Goal: Navigation & Orientation: Find specific page/section

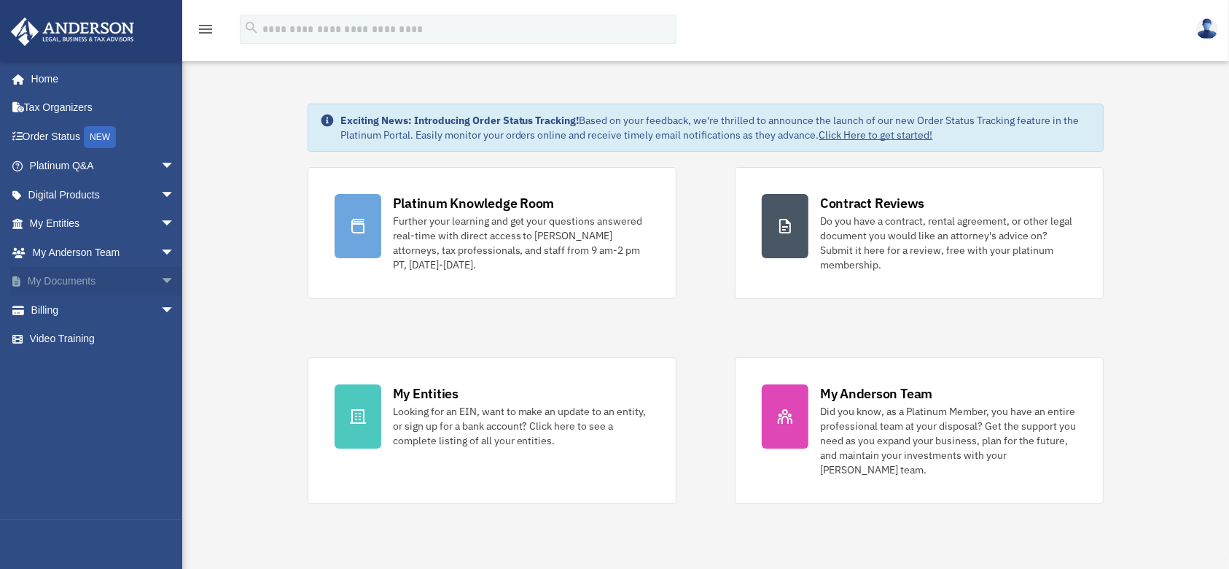
click at [61, 276] on link "My Documents arrow_drop_down" at bounding box center [103, 281] width 187 height 29
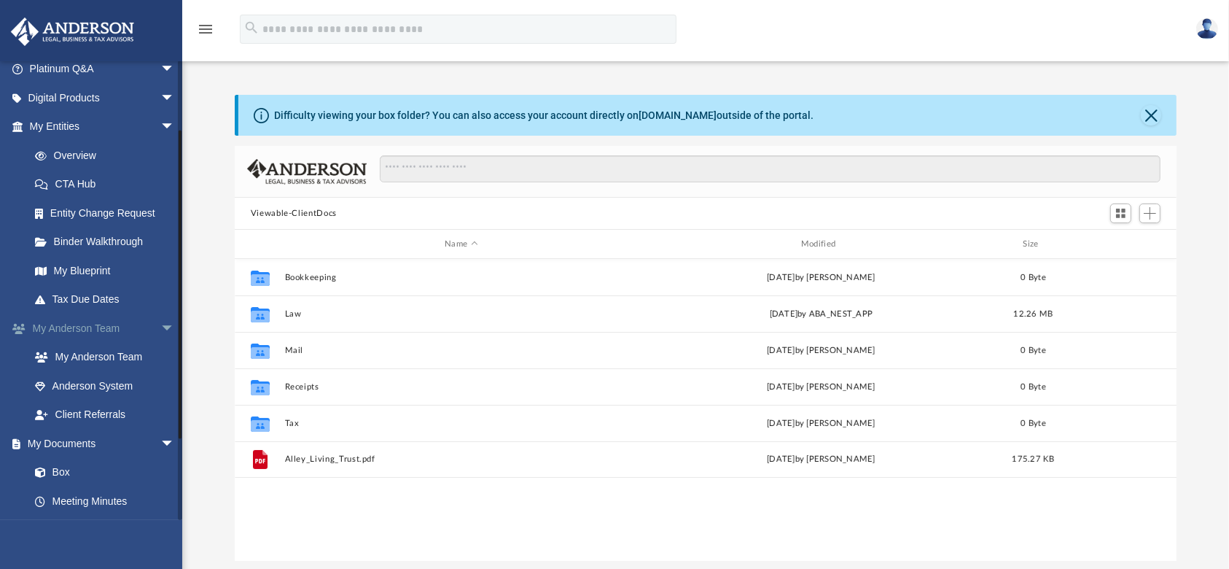
scroll to position [316, 928]
click at [80, 265] on link "My Blueprint" at bounding box center [108, 270] width 176 height 29
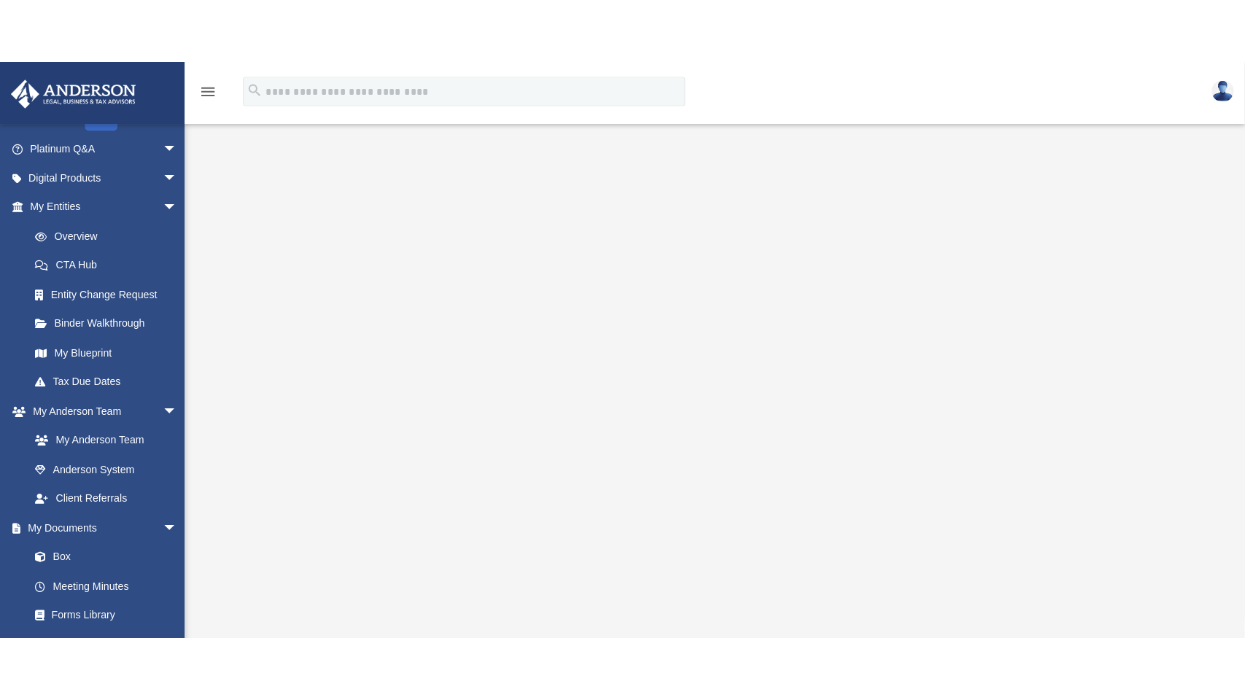
scroll to position [79, 0]
